Goal: Task Accomplishment & Management: Use online tool/utility

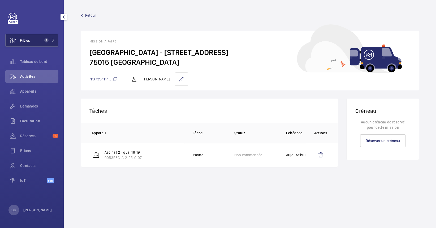
click at [54, 38] on span "2" at bounding box center [48, 40] width 13 height 4
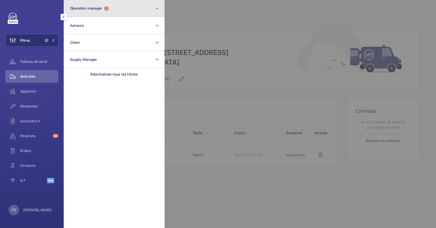
click at [103, 14] on button "Operation manager 2" at bounding box center [114, 8] width 101 height 17
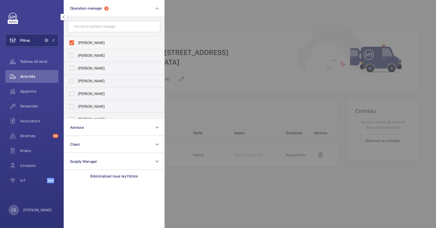
click at [96, 40] on label "[PERSON_NAME]" at bounding box center [110, 42] width 92 height 13
click at [77, 40] on input "[PERSON_NAME]" at bounding box center [71, 42] width 11 height 11
checkbox input "false"
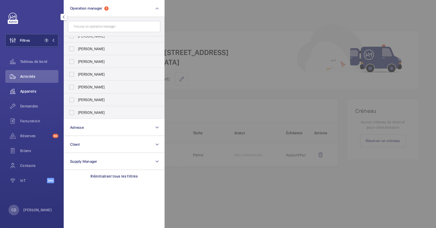
click at [33, 87] on div "Appareils" at bounding box center [31, 91] width 53 height 13
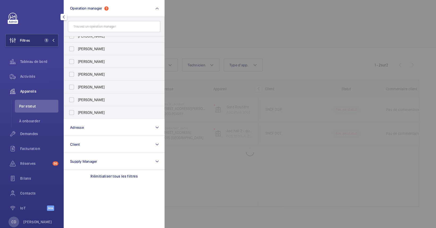
click at [238, 45] on div at bounding box center [383, 114] width 436 height 228
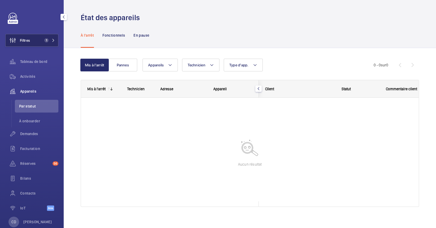
click at [42, 42] on span "1" at bounding box center [45, 40] width 6 height 4
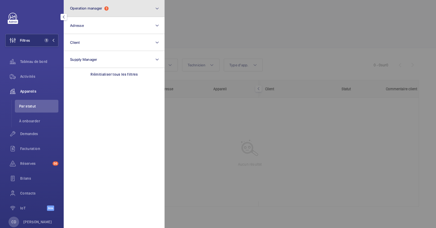
click at [94, 5] on button "Operation manager 1" at bounding box center [114, 8] width 101 height 17
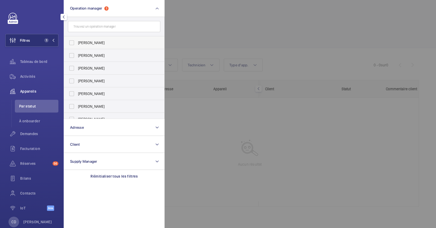
click at [90, 43] on span "Florence Dulin" at bounding box center [114, 42] width 73 height 5
click at [77, 43] on input "Florence Dulin" at bounding box center [71, 42] width 11 height 11
checkbox input "true"
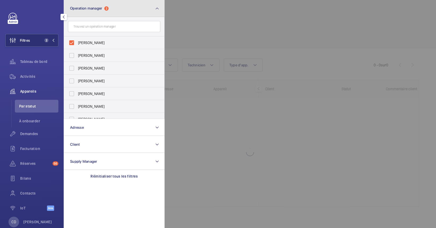
click at [112, 11] on button "Operation manager 2" at bounding box center [114, 8] width 101 height 17
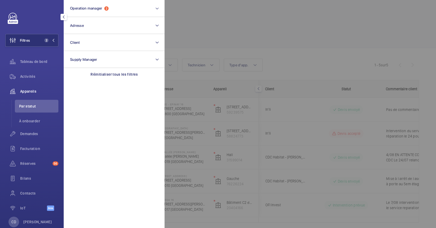
click at [226, 53] on div at bounding box center [383, 114] width 436 height 228
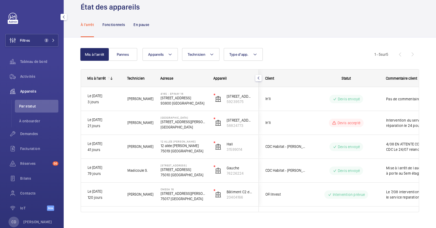
scroll to position [20, 0]
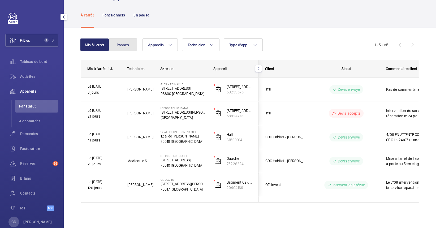
click at [121, 47] on button "Pannes" at bounding box center [123, 45] width 29 height 13
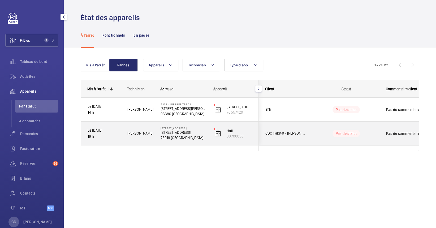
click at [144, 122] on div "Julien P." at bounding box center [137, 134] width 33 height 24
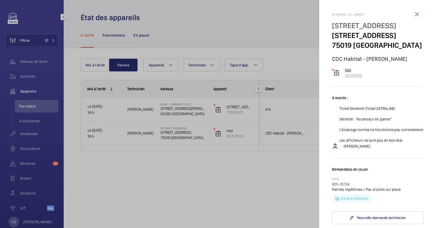
click at [353, 78] on p "38708030" at bounding box center [353, 75] width 17 height 5
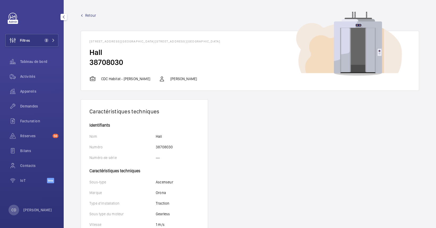
drag, startPoint x: 135, startPoint y: 64, endPoint x: 38, endPoint y: 24, distance: 105.2
click at [38, 24] on mat-sidenav-content "Filtres 2 Tableau de bord Activités Appareils Demandes Facturation Réserves 56 …" at bounding box center [218, 114] width 436 height 228
click at [149, 49] on h2 "Hall" at bounding box center [250, 53] width 321 height 10
drag, startPoint x: 86, startPoint y: 40, endPoint x: 134, endPoint y: 64, distance: 53.6
click at [134, 64] on wm-front-card "33 rue du Pré Saint Gervais - 33 rue du Pré Saint Gervais, 75019 PARIS Hall 387…" at bounding box center [250, 61] width 339 height 60
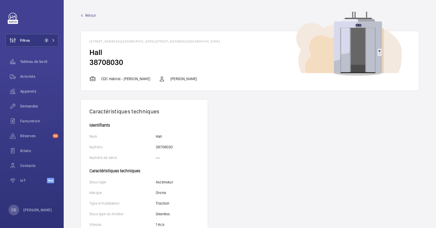
drag, startPoint x: 134, startPoint y: 64, endPoint x: 112, endPoint y: 59, distance: 22.6
copy wm-front-card "33 rue du Pré Saint Gervais - 33 rue du Pré Saint Gervais, 75019 PARIS Hall 387…"
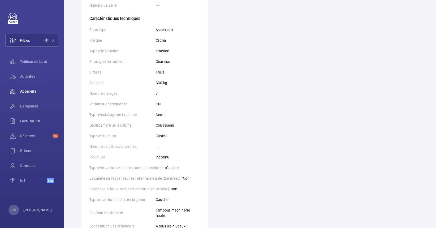
scroll to position [142, 0]
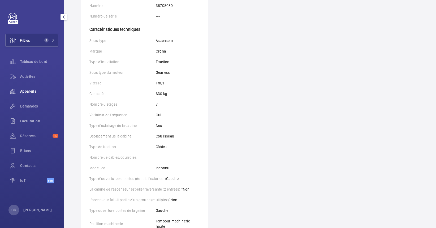
click at [30, 96] on div "Appareils" at bounding box center [31, 91] width 53 height 13
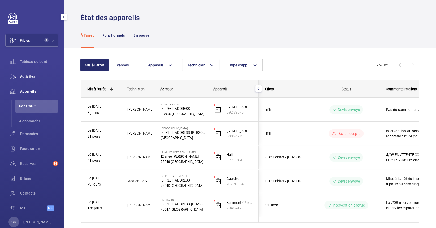
click at [36, 79] on div "Activités" at bounding box center [31, 76] width 53 height 13
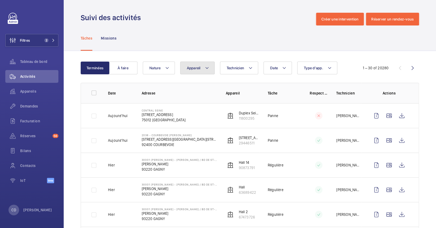
click at [191, 67] on span "Appareil" at bounding box center [194, 68] width 14 height 4
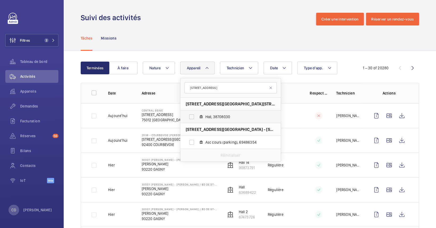
type input "33 rue du pré"
click at [212, 117] on span "Hall, 38708030" at bounding box center [237, 116] width 62 height 5
click at [197, 117] on input "Hall, 38708030" at bounding box center [191, 117] width 11 height 11
checkbox input "true"
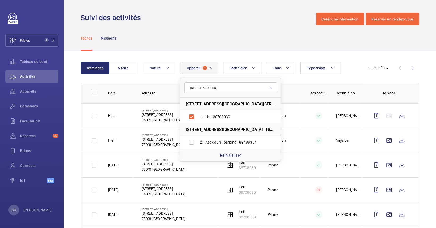
click at [132, 134] on td "Hier" at bounding box center [117, 140] width 34 height 25
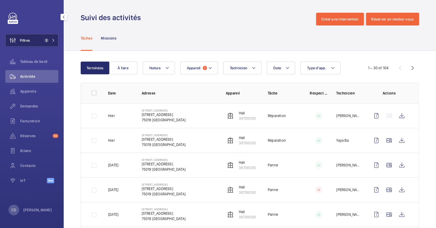
click at [36, 37] on button "Filtres 2" at bounding box center [31, 40] width 53 height 13
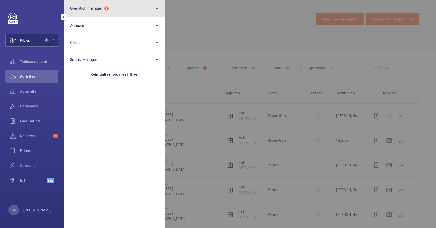
click at [84, 16] on button "Operation manager 2" at bounding box center [114, 8] width 101 height 17
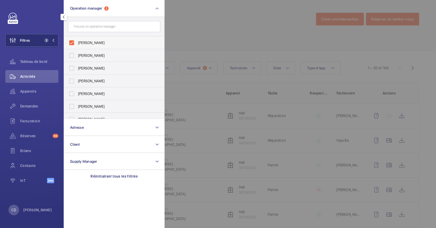
click at [112, 41] on span "Florence Dulin" at bounding box center [114, 42] width 73 height 5
click at [77, 41] on input "Florence Dulin" at bounding box center [71, 42] width 11 height 11
checkbox input "false"
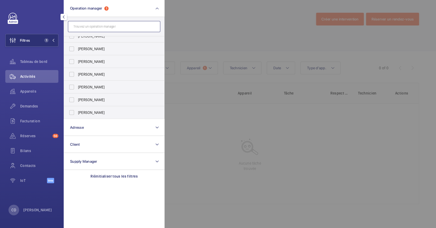
click at [112, 29] on input "text" at bounding box center [114, 26] width 92 height 11
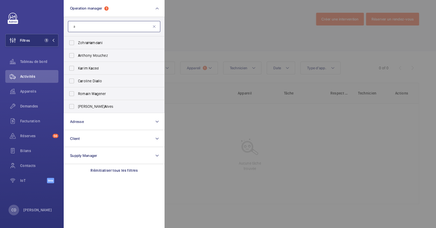
scroll to position [0, 0]
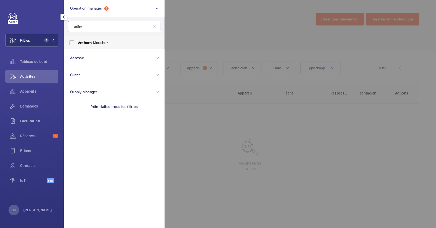
type input "antho"
click at [105, 45] on label "Antho ny Mouchez" at bounding box center [110, 42] width 92 height 13
click at [77, 45] on input "Antho ny Mouchez" at bounding box center [71, 42] width 11 height 11
checkbox input "true"
click at [294, 138] on div at bounding box center [383, 114] width 436 height 228
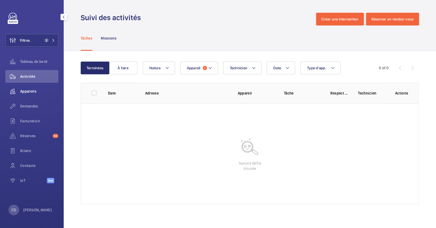
click at [28, 93] on span "Appareils" at bounding box center [39, 91] width 38 height 5
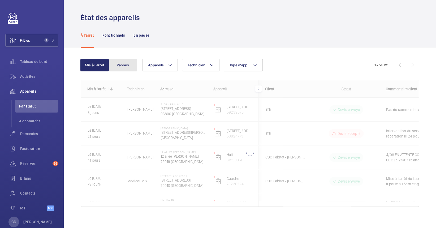
click at [131, 71] on button "Pannes" at bounding box center [123, 65] width 29 height 13
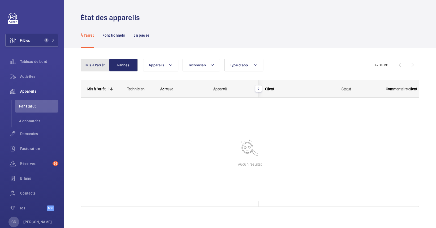
click at [105, 63] on button "Mis à l'arrêt" at bounding box center [95, 65] width 29 height 13
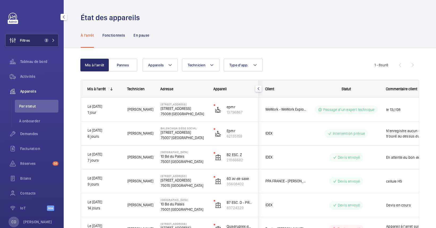
click at [45, 44] on button "Filtres 2" at bounding box center [31, 40] width 53 height 13
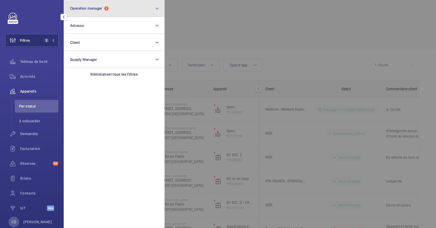
click at [100, 12] on button "Operation manager 2" at bounding box center [114, 8] width 101 height 17
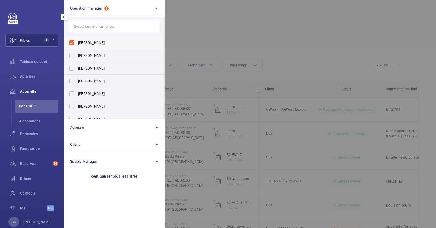
click at [105, 40] on span "[PERSON_NAME]" at bounding box center [114, 42] width 73 height 5
click at [77, 40] on input "[PERSON_NAME]" at bounding box center [71, 42] width 11 height 11
checkbox input "false"
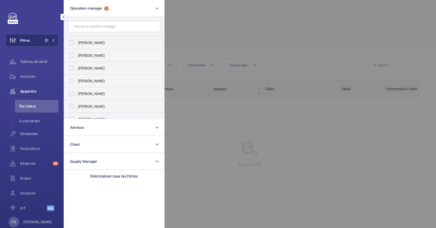
click at [212, 130] on div at bounding box center [383, 114] width 436 height 228
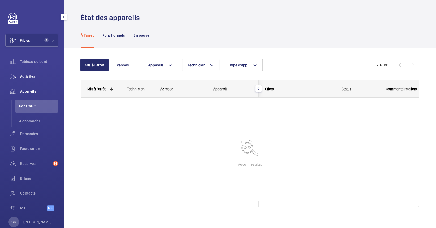
click at [36, 78] on span "Activités" at bounding box center [39, 76] width 38 height 5
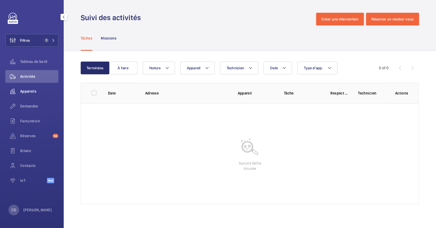
click at [41, 87] on div "Appareils" at bounding box center [31, 91] width 53 height 13
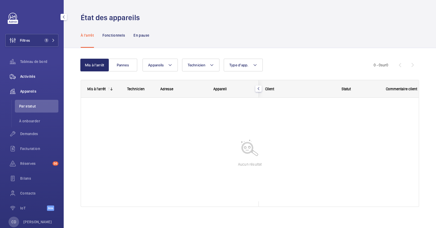
click at [20, 72] on div "Activités" at bounding box center [31, 76] width 53 height 13
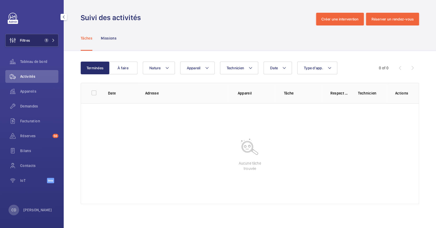
click at [56, 36] on button "Filtres 1" at bounding box center [31, 40] width 53 height 13
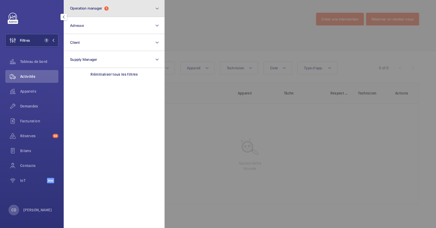
click at [100, 7] on span "Operation manager" at bounding box center [86, 8] width 32 height 4
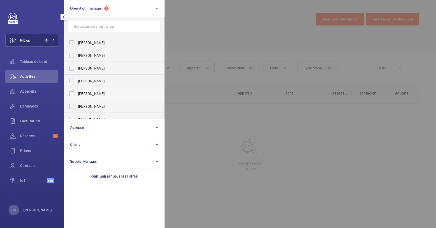
click at [104, 96] on span "[PERSON_NAME]" at bounding box center [114, 93] width 73 height 5
click at [77, 96] on input "[PERSON_NAME]" at bounding box center [71, 93] width 11 height 11
checkbox input "true"
click at [246, 135] on div at bounding box center [383, 114] width 436 height 228
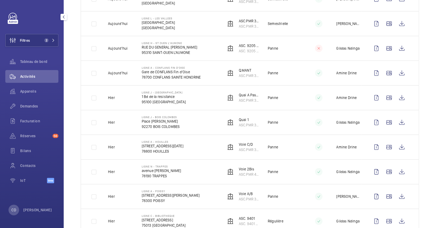
scroll to position [106, 0]
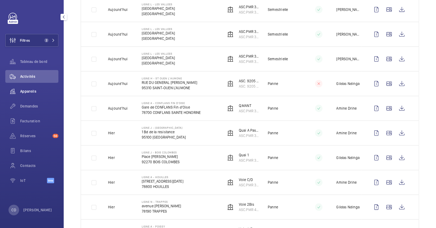
click at [36, 87] on div "Appareils" at bounding box center [31, 91] width 53 height 13
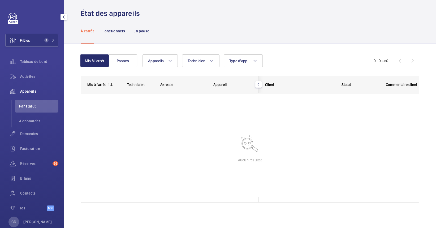
scroll to position [4, 0]
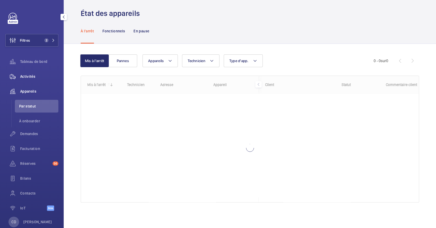
click at [39, 81] on div "Activités" at bounding box center [31, 76] width 53 height 13
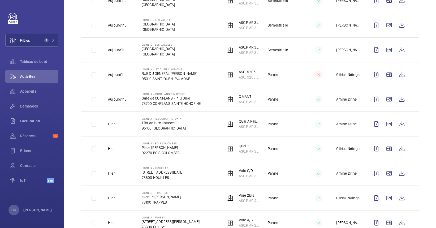
scroll to position [106, 0]
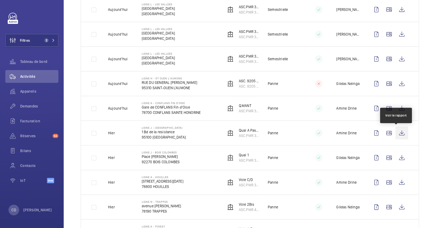
click at [402, 139] on wm-front-icon-button at bounding box center [402, 133] width 13 height 13
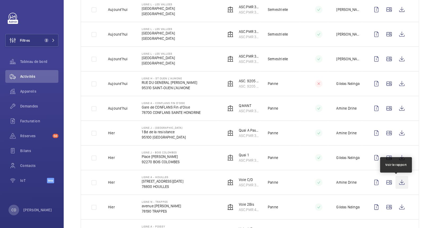
click at [397, 185] on wm-front-icon-button at bounding box center [402, 182] width 13 height 13
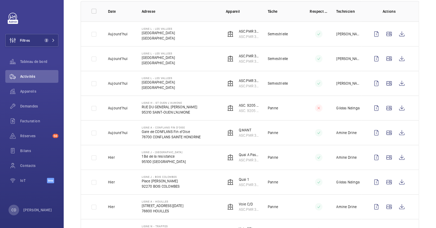
scroll to position [71, 0]
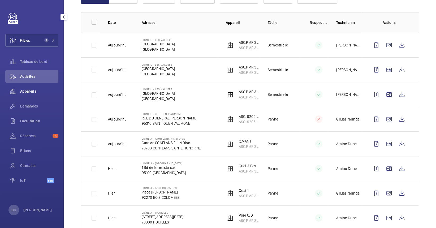
click at [30, 91] on span "Appareils" at bounding box center [39, 91] width 38 height 5
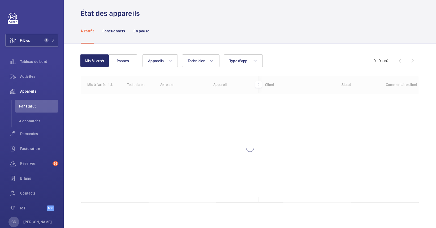
scroll to position [4, 0]
click at [41, 43] on button "Filtres 2" at bounding box center [31, 40] width 53 height 13
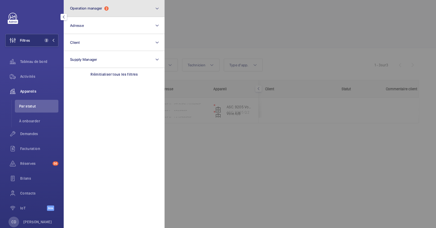
click at [103, 2] on button "Operation manager 2" at bounding box center [114, 8] width 101 height 17
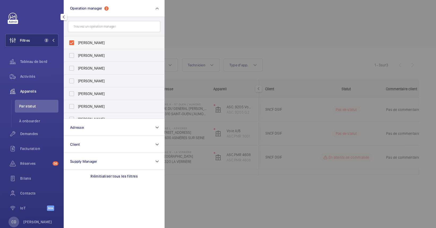
click at [96, 47] on label "[PERSON_NAME]" at bounding box center [110, 42] width 92 height 13
click at [77, 47] on input "[PERSON_NAME]" at bounding box center [71, 42] width 11 height 11
checkbox input "false"
click at [104, 57] on span "Florence Dulin" at bounding box center [114, 55] width 73 height 5
click at [77, 57] on input "Florence Dulin" at bounding box center [71, 55] width 11 height 11
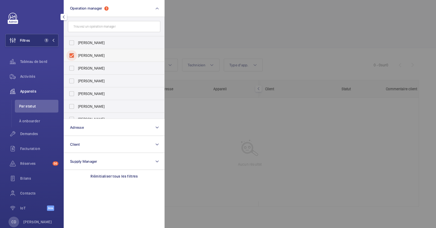
checkbox input "true"
click at [293, 62] on div at bounding box center [383, 114] width 436 height 228
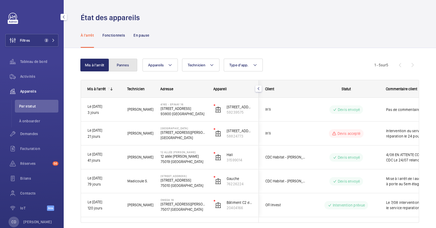
click at [124, 66] on button "Pannes" at bounding box center [123, 65] width 29 height 13
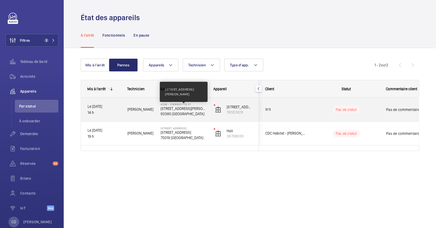
click at [171, 108] on p "37, rue Paul Lafarge 93380 Pierrefitte" at bounding box center [184, 108] width 46 height 5
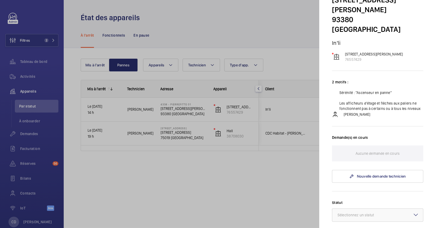
scroll to position [35, 0]
click at [34, 73] on div at bounding box center [218, 114] width 436 height 228
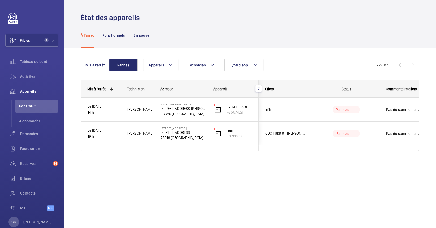
scroll to position [0, 0]
click at [165, 167] on div "Mis à l'arrêt Pannes Appareils Technicien Type d'app. Plus de filtres Réinitial…" at bounding box center [250, 112] width 373 height 129
click at [52, 36] on button "Filtres 2" at bounding box center [31, 40] width 53 height 13
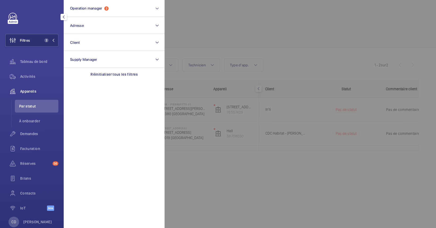
click at [237, 90] on div at bounding box center [383, 114] width 436 height 228
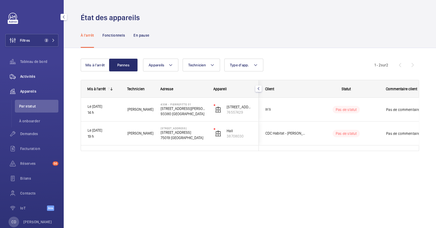
click at [32, 76] on span "Activités" at bounding box center [39, 76] width 38 height 5
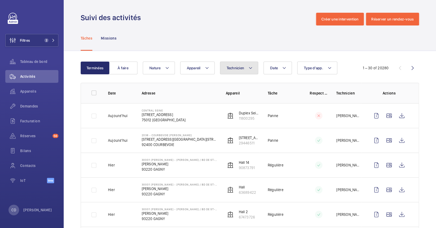
click at [248, 71] on button "Technicien" at bounding box center [239, 68] width 39 height 13
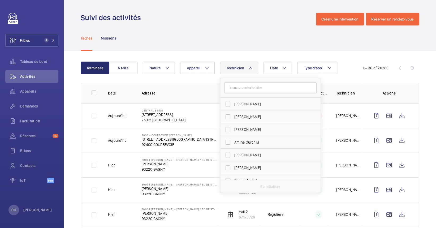
type input "j"
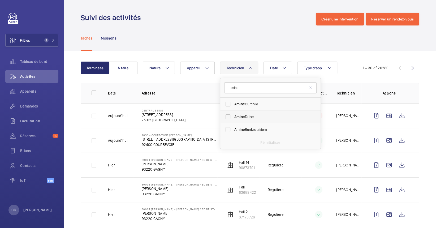
type input "amine"
click at [249, 122] on label "Amine Drine" at bounding box center [266, 116] width 92 height 13
click at [233, 122] on input "Amine Drine" at bounding box center [228, 117] width 11 height 11
checkbox input "true"
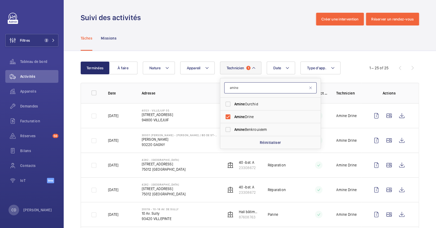
click at [248, 85] on input "amine" at bounding box center [270, 87] width 92 height 11
click at [311, 88] on mat-icon at bounding box center [311, 88] width 4 height 4
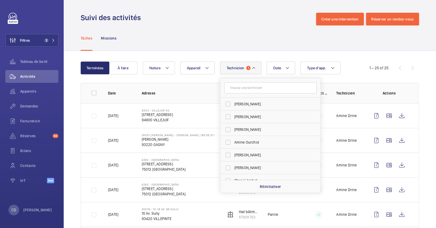
click at [155, 130] on td "30001 Gagny Eugénie - Allée Eugénie / Bd de St-Dizier Allée Eugénie 93220 GAGNY" at bounding box center [175, 140] width 84 height 25
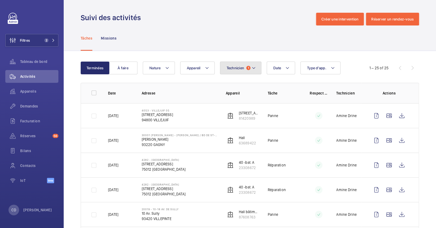
click at [237, 69] on span "Technicien" at bounding box center [236, 68] width 18 height 4
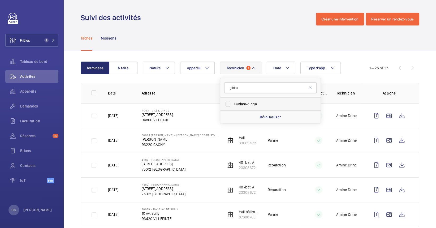
type input "gildas"
click at [271, 101] on span "Gildas Ndinga" at bounding box center [271, 103] width 73 height 5
click at [233, 101] on input "Gildas Ndinga" at bounding box center [228, 104] width 11 height 11
checkbox input "true"
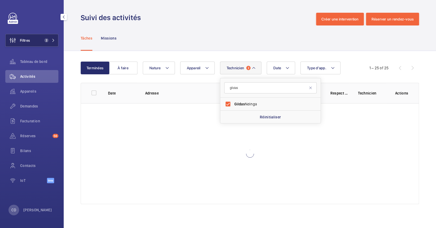
click at [47, 42] on button "Filtres 2" at bounding box center [31, 40] width 53 height 13
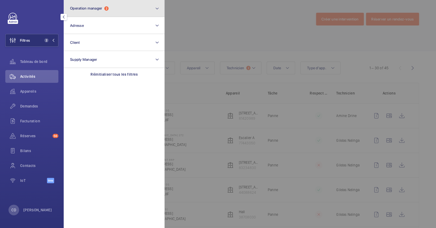
click at [109, 10] on span "Operation manager 2" at bounding box center [89, 8] width 39 height 5
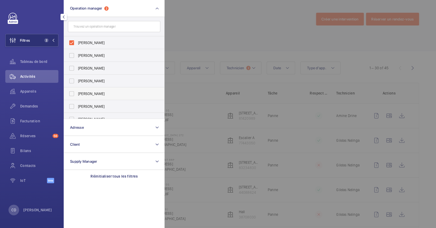
click at [102, 91] on span "[PERSON_NAME]" at bounding box center [114, 93] width 73 height 5
click at [77, 91] on input "[PERSON_NAME]" at bounding box center [71, 93] width 11 height 11
checkbox input "true"
click at [286, 139] on div at bounding box center [383, 114] width 436 height 228
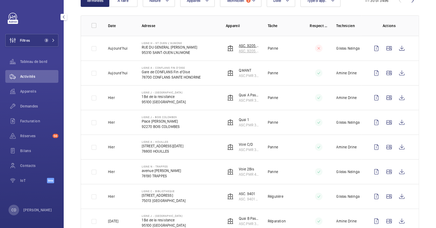
scroll to position [71, 0]
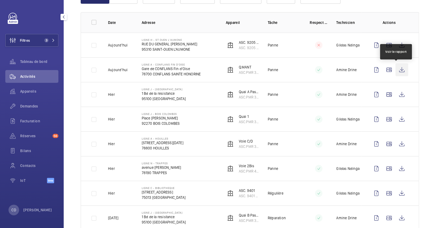
click at [398, 66] on wm-front-icon-button at bounding box center [402, 69] width 13 height 13
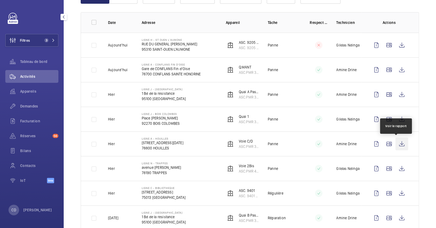
click at [397, 146] on wm-front-icon-button at bounding box center [402, 144] width 13 height 13
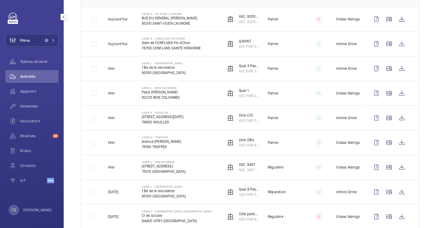
scroll to position [142, 0]
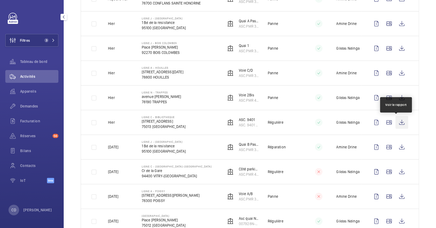
click at [402, 123] on wm-front-icon-button at bounding box center [402, 122] width 13 height 13
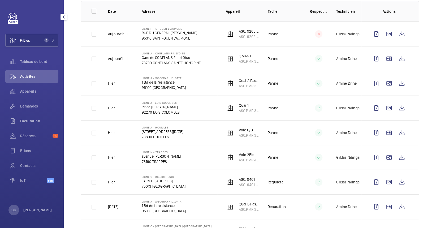
scroll to position [71, 0]
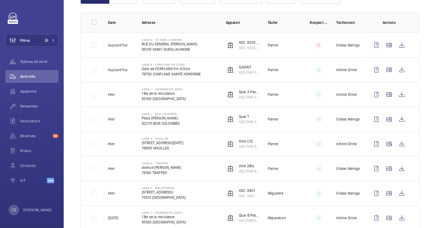
click at [91, 97] on td at bounding box center [90, 94] width 19 height 25
click at [21, 91] on span "Appareils" at bounding box center [39, 91] width 38 height 5
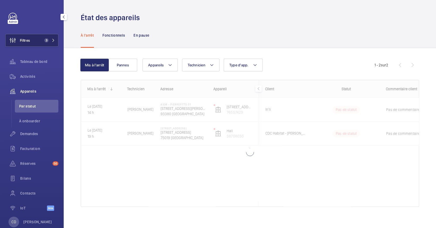
click at [32, 43] on button "Filtres 3" at bounding box center [31, 40] width 53 height 13
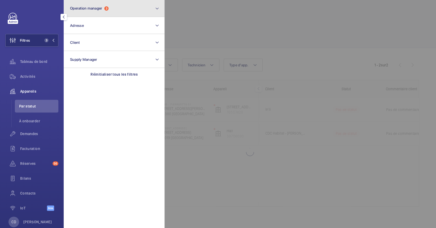
click at [121, 5] on button "Operation manager 3" at bounding box center [114, 8] width 101 height 17
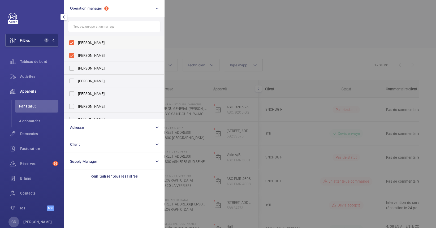
click at [108, 48] on label "Florence Dulin" at bounding box center [110, 42] width 92 height 13
click at [77, 48] on input "Florence Dulin" at bounding box center [71, 42] width 11 height 11
checkbox input "false"
click at [104, 40] on span "[PERSON_NAME]" at bounding box center [114, 42] width 73 height 5
click at [77, 40] on input "[PERSON_NAME]" at bounding box center [71, 42] width 11 height 11
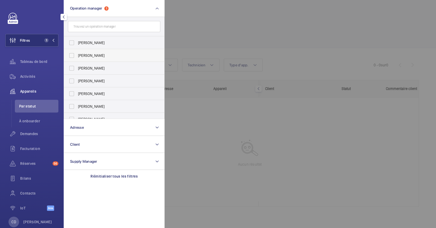
click at [100, 53] on span "[PERSON_NAME]" at bounding box center [114, 55] width 73 height 5
click at [77, 53] on input "[PERSON_NAME]" at bounding box center [71, 55] width 11 height 11
click at [107, 55] on span "[PERSON_NAME]" at bounding box center [114, 55] width 73 height 5
click at [77, 55] on input "[PERSON_NAME]" at bounding box center [71, 55] width 11 height 11
checkbox input "false"
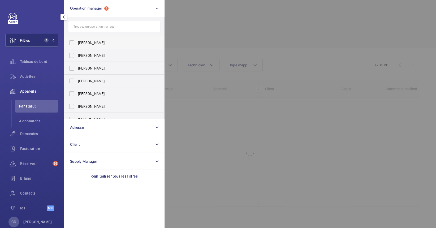
click at [109, 43] on span "Florence Dulin" at bounding box center [114, 42] width 73 height 5
click at [77, 43] on input "Florence Dulin" at bounding box center [71, 42] width 11 height 11
checkbox input "true"
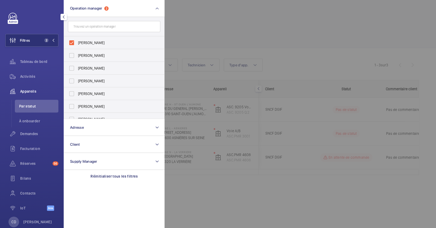
click at [273, 74] on div at bounding box center [383, 114] width 436 height 228
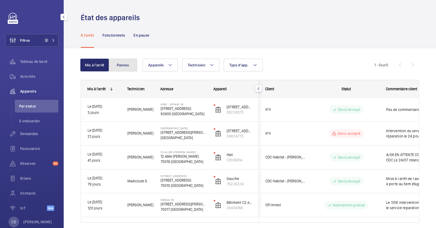
click at [130, 60] on button "Pannes" at bounding box center [123, 65] width 29 height 13
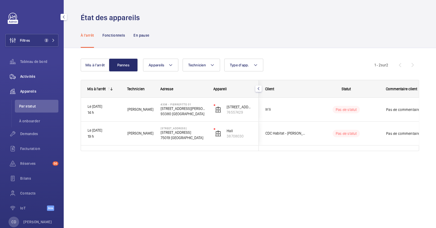
click at [31, 79] on span "Activités" at bounding box center [39, 76] width 38 height 5
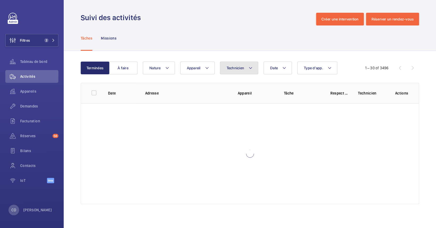
click at [241, 67] on span "Technicien" at bounding box center [236, 68] width 18 height 4
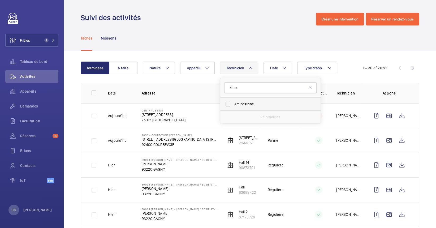
type input "drine"
click at [232, 101] on label "Amine Drine" at bounding box center [266, 104] width 92 height 13
click at [232, 101] on input "Amine Drine" at bounding box center [228, 104] width 11 height 11
checkbox input "true"
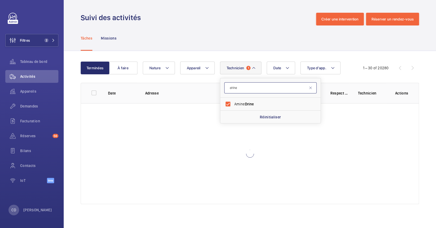
click at [254, 84] on input "drine" at bounding box center [270, 87] width 92 height 11
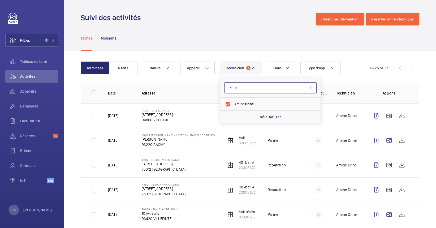
drag, startPoint x: 251, startPoint y: 84, endPoint x: 211, endPoint y: 91, distance: 40.6
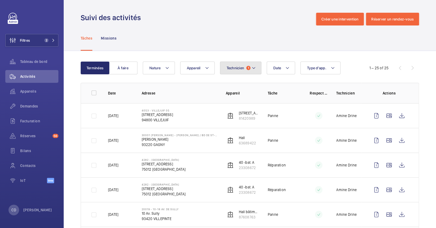
click at [253, 70] on mat-icon at bounding box center [254, 68] width 4 height 6
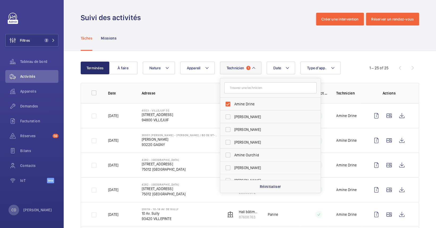
type input "f"
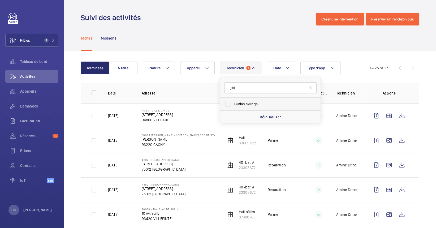
type input "gild"
click at [262, 101] on label "Gild as Ndinga" at bounding box center [266, 104] width 92 height 13
click at [233, 101] on input "Gild as Ndinga" at bounding box center [228, 104] width 11 height 11
checkbox input "true"
click at [321, 185] on td at bounding box center [314, 189] width 27 height 25
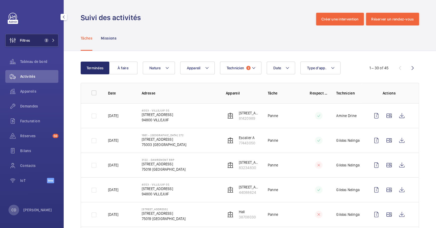
click at [45, 40] on span "2" at bounding box center [46, 40] width 4 height 4
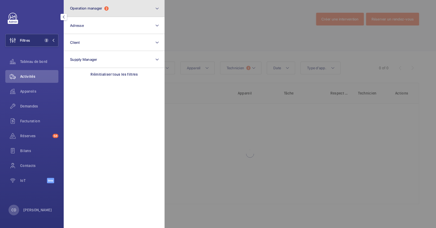
drag, startPoint x: 98, startPoint y: 9, endPoint x: 98, endPoint y: 12, distance: 3.5
click at [98, 8] on span "Operation manager" at bounding box center [86, 8] width 32 height 4
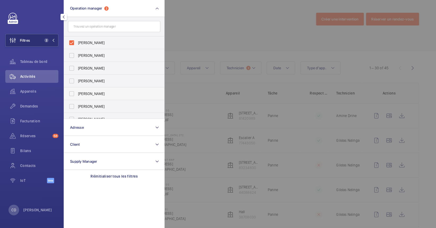
click at [111, 93] on span "[PERSON_NAME]" at bounding box center [114, 93] width 73 height 5
click at [77, 93] on input "[PERSON_NAME]" at bounding box center [71, 93] width 11 height 11
checkbox input "true"
click at [113, 39] on label "Florence Dulin" at bounding box center [110, 42] width 92 height 13
click at [77, 39] on input "Florence Dulin" at bounding box center [71, 42] width 11 height 11
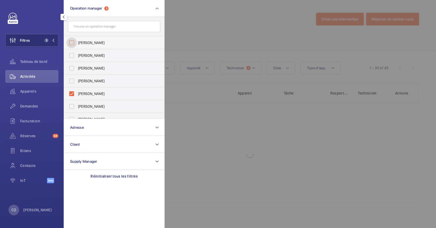
checkbox input "false"
click at [267, 174] on div at bounding box center [383, 114] width 436 height 228
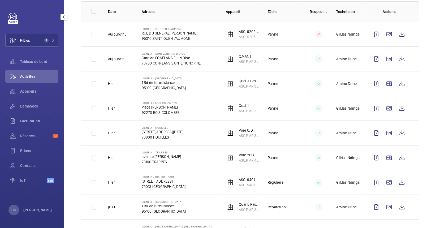
scroll to position [71, 0]
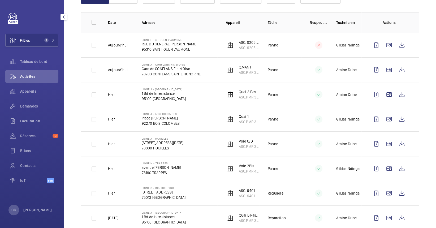
drag, startPoint x: 354, startPoint y: 71, endPoint x: 323, endPoint y: 68, distance: 31.5
click at [0, 0] on tr "Aujourd'hui Ligne A - CONFLANS FIN D'OISE Gare de CONFLANS Fin d'Oise 78700 CON…" at bounding box center [0, 0] width 0 height 0
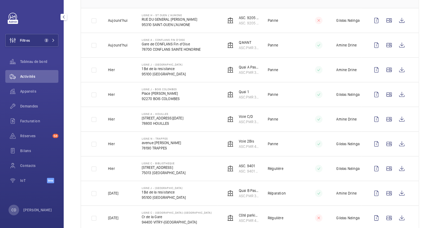
scroll to position [106, 0]
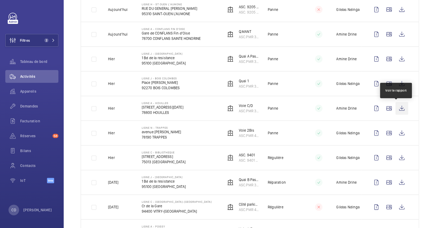
click at [396, 107] on wm-front-icon-button at bounding box center [402, 108] width 13 height 13
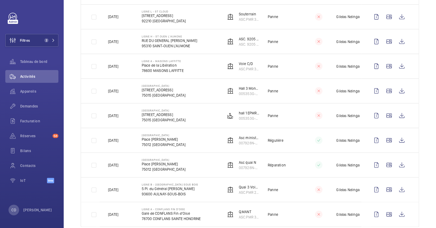
scroll to position [632, 0]
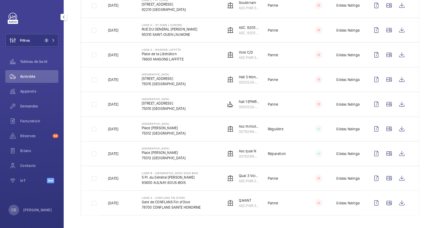
click at [45, 32] on div "Filtres 2 Tableau de bord Activités Appareils Demandes Facturation Réserves 58 …" at bounding box center [31, 101] width 53 height 176
click at [53, 40] on mat-icon at bounding box center [53, 40] width 3 height 3
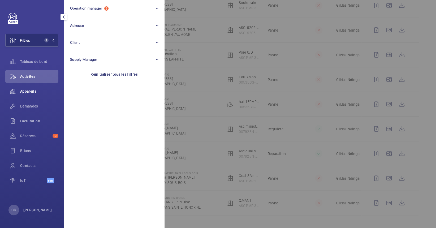
click at [31, 96] on div "Appareils" at bounding box center [31, 91] width 53 height 13
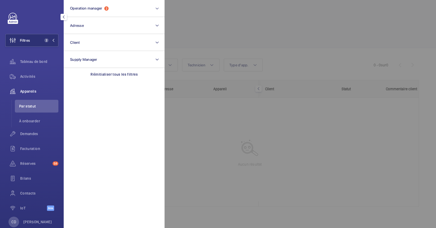
click at [31, 105] on span "Par statut" at bounding box center [38, 106] width 39 height 5
click at [45, 137] on div "Demandes" at bounding box center [31, 133] width 53 height 13
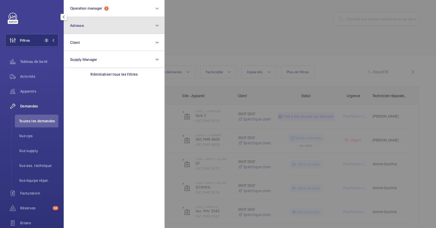
click at [89, 18] on button "Adresse" at bounding box center [114, 25] width 101 height 17
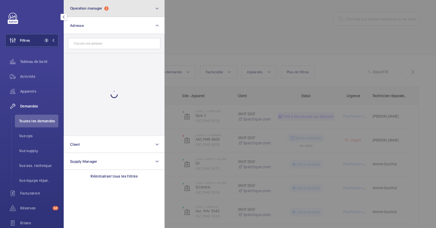
click at [90, 11] on button "Operation manager 2" at bounding box center [114, 8] width 101 height 17
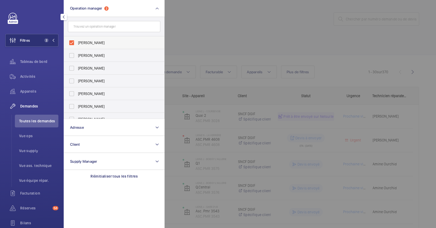
click at [119, 39] on label "[PERSON_NAME]" at bounding box center [110, 42] width 92 height 13
click at [77, 39] on input "[PERSON_NAME]" at bounding box center [71, 42] width 11 height 11
checkbox input "false"
click at [204, 39] on div at bounding box center [383, 114] width 436 height 228
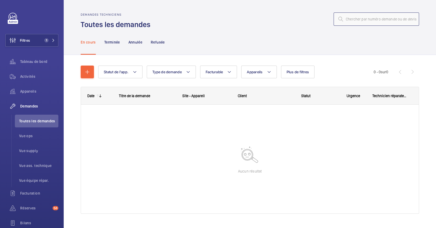
click at [355, 24] on input "text" at bounding box center [377, 18] width 86 height 13
type input "r"
type input "R25-10216"
click at [248, 159] on div at bounding box center [250, 159] width 338 height 109
click at [39, 48] on div "Filtres 1 Tableau de bord Activités Appareils Demandes Toutes les demandes Vue …" at bounding box center [31, 137] width 53 height 249
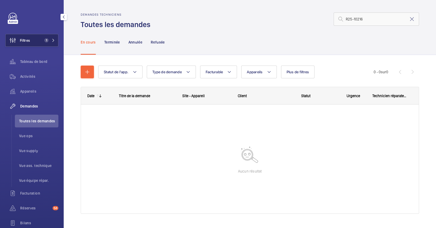
click at [45, 38] on span "1" at bounding box center [46, 40] width 4 height 4
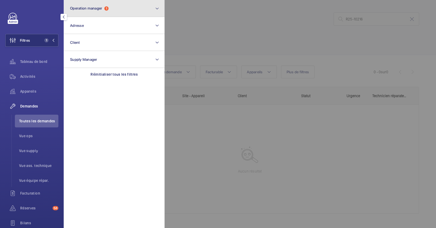
click at [75, 11] on button "Operation manager 1" at bounding box center [114, 8] width 101 height 17
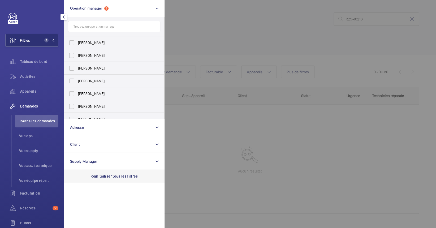
click at [108, 170] on div "Réinitialiser tous les filtres" at bounding box center [114, 176] width 101 height 13
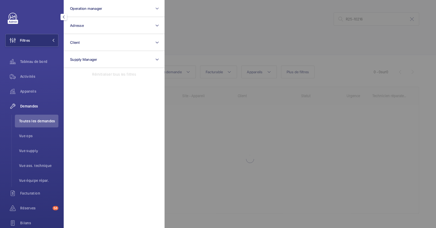
click at [290, 156] on div at bounding box center [383, 114] width 436 height 228
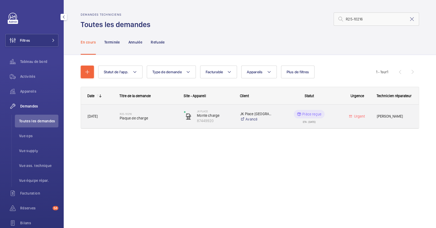
click at [164, 123] on div "R25-10216 Plaque de charge" at bounding box center [148, 116] width 57 height 15
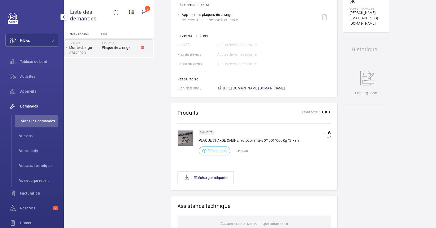
scroll to position [212, 0]
drag, startPoint x: 207, startPoint y: 145, endPoint x: 287, endPoint y: 145, distance: 79.9
click at [287, 142] on p "PLAQUE CHARGE CABINE (autocollante 60*100) 1000Kg 13 Pers" at bounding box center [249, 139] width 101 height 5
drag, startPoint x: 287, startPoint y: 145, endPoint x: 271, endPoint y: 157, distance: 19.5
click at [271, 157] on div "SKU 15267 PLAQUE CHARGE CABINE (autocollante 60*100) 1000Kg 13 Pers Pièce reçue…" at bounding box center [249, 143] width 101 height 28
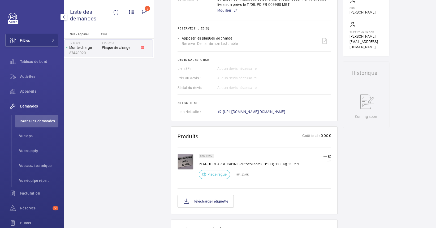
scroll to position [177, 0]
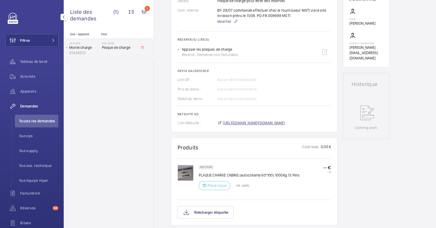
click at [259, 126] on span "https://6461500.app.netsuite.com/app/accounting/transactions/salesord.nl?id=285…" at bounding box center [254, 122] width 62 height 5
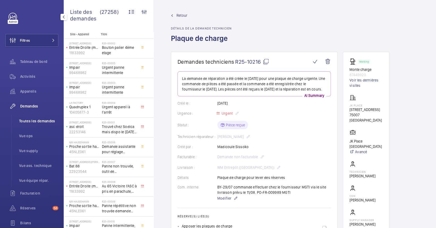
click at [27, 118] on span "Toutes les demandes" at bounding box center [38, 120] width 39 height 5
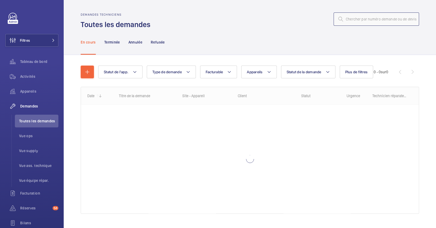
click at [348, 19] on input "text" at bounding box center [377, 18] width 86 height 13
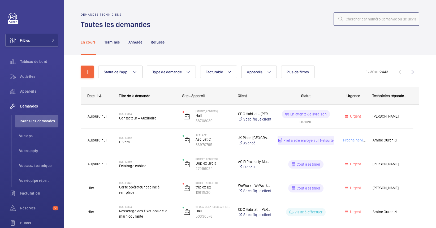
type input "r"
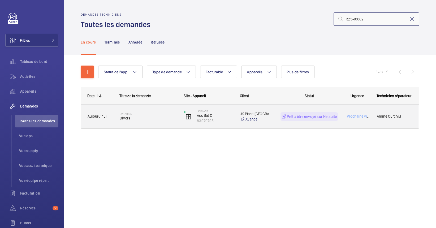
type input "R25-10862"
click at [170, 119] on span "Divers" at bounding box center [148, 118] width 57 height 5
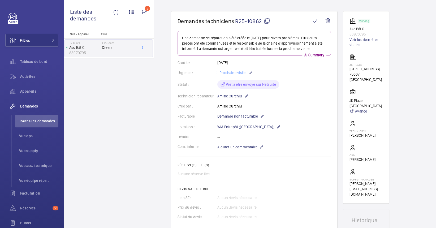
scroll to position [147, 0]
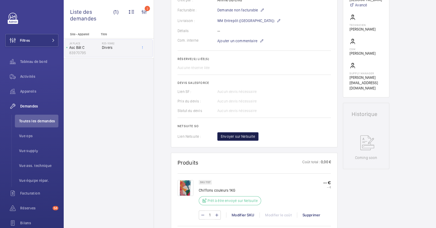
click at [226, 133] on button "Envoyer sur Netsuite" at bounding box center [238, 136] width 41 height 8
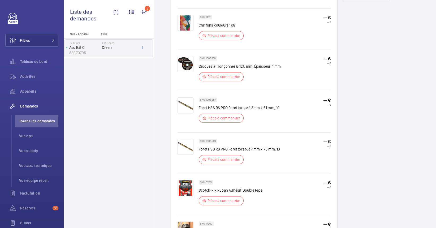
scroll to position [425, 0]
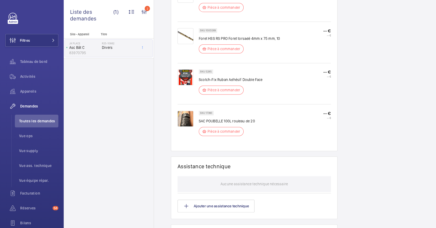
click at [234, 132] on p "Pièce à commander" at bounding box center [224, 131] width 33 height 5
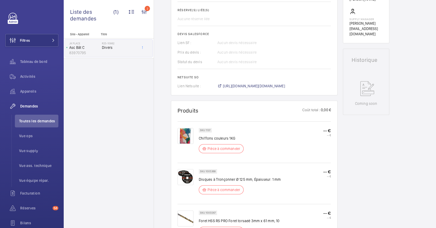
scroll to position [106, 0]
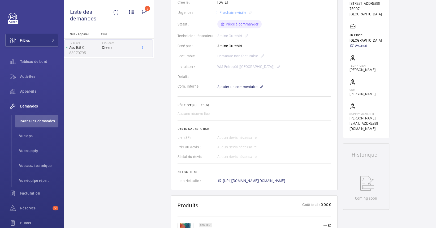
click at [246, 176] on wm-front-card-body "La demande de réparation a été créée le 13 août 2025 par Amine Ourchid. Plusieu…" at bounding box center [255, 74] width 154 height 218
click at [249, 178] on span "https://6461500.app.netsuite.com/app/accounting/transactions/salesord.nl?id=290…" at bounding box center [254, 180] width 62 height 5
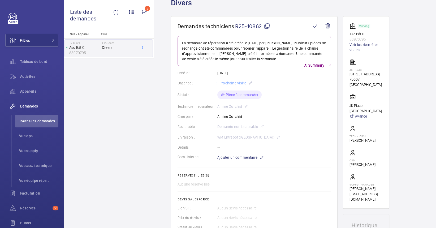
scroll to position [35, 0]
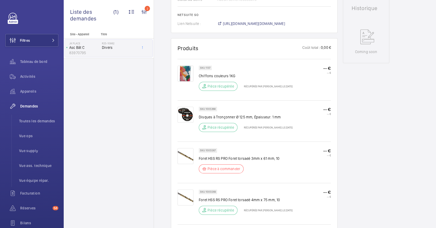
scroll to position [258, 0]
click at [207, 166] on div "Pièce à commander" at bounding box center [221, 168] width 45 height 9
drag, startPoint x: 252, startPoint y: 167, endPoint x: 197, endPoint y: 166, distance: 54.7
click at [197, 166] on div "SKU 1005567 Foret HSS RS PRO Foret torsadé 3mm x 61 mm, 10 Pièce à commander --…" at bounding box center [255, 165] width 154 height 34
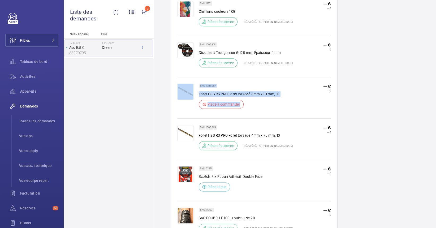
scroll to position [294, 0]
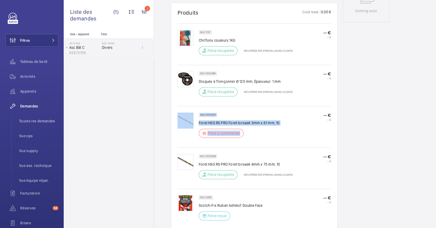
click at [273, 126] on div "SKU 1005567 Foret HSS RS PRO Foret torsadé 3mm x 61 mm, 10 Pièce à commander" at bounding box center [239, 127] width 81 height 28
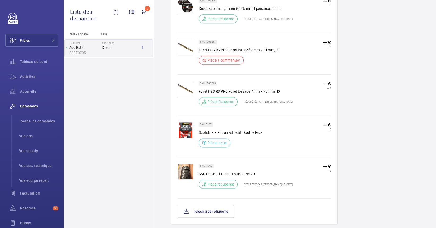
scroll to position [329, 0]
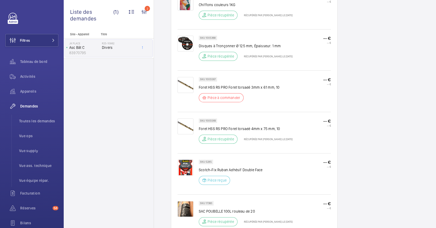
click at [186, 85] on img at bounding box center [186, 85] width 16 height 16
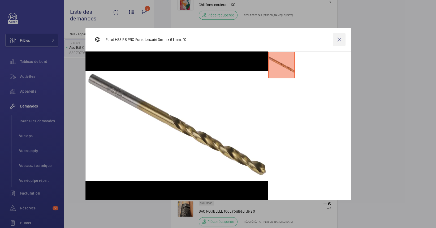
click at [340, 42] on wm-front-icon-button at bounding box center [339, 39] width 13 height 13
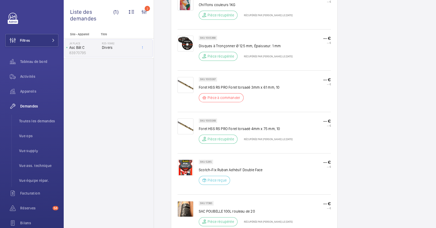
click at [197, 90] on div at bounding box center [188, 91] width 21 height 28
click at [186, 88] on img at bounding box center [186, 85] width 16 height 16
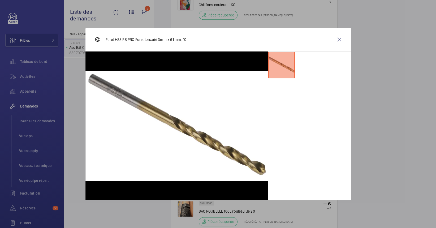
click at [96, 40] on img at bounding box center [97, 39] width 6 height 6
click at [338, 37] on wm-front-icon-button at bounding box center [339, 39] width 13 height 13
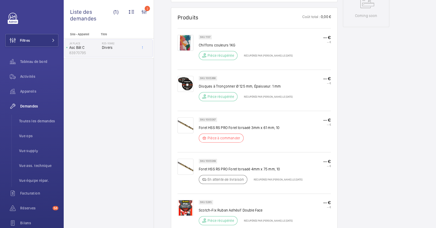
scroll to position [294, 0]
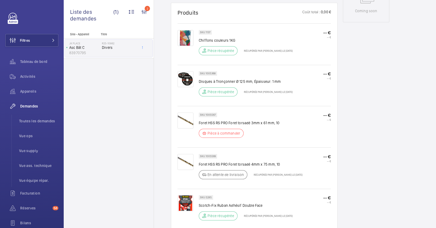
click at [220, 134] on p "Pièce à commander" at bounding box center [224, 133] width 33 height 5
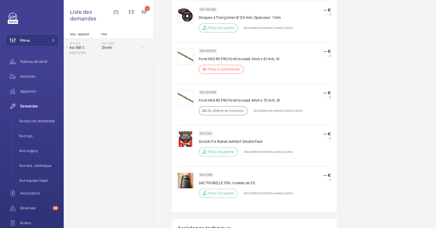
scroll to position [365, 0]
